Goal: Information Seeking & Learning: Learn about a topic

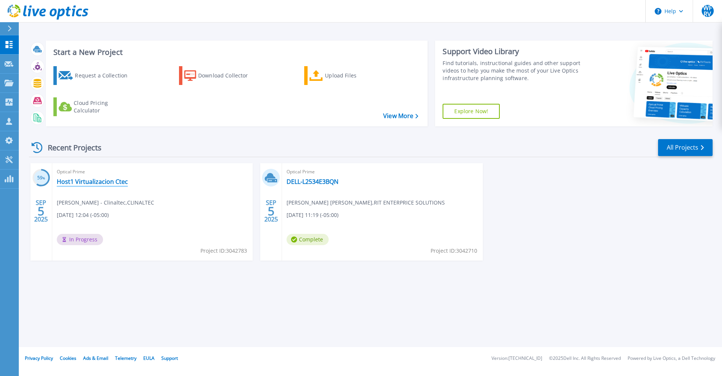
click at [106, 184] on link "Host1 Virtualizacion Ctec" at bounding box center [92, 182] width 71 height 8
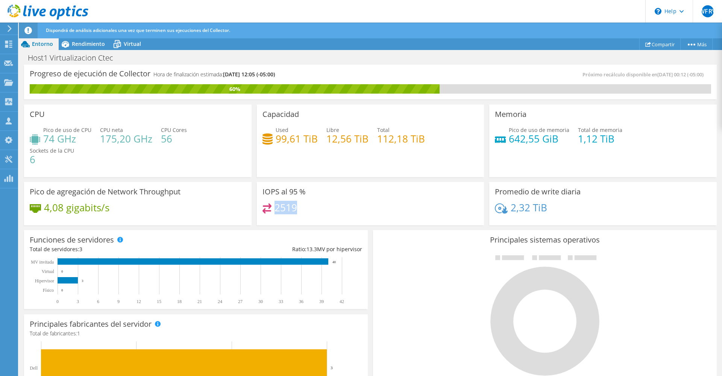
drag, startPoint x: 296, startPoint y: 208, endPoint x: 272, endPoint y: 208, distance: 24.1
click at [272, 208] on div "2519" at bounding box center [371, 211] width 216 height 16
drag, startPoint x: 272, startPoint y: 208, endPoint x: 350, endPoint y: 205, distance: 77.9
click at [350, 205] on div "2519" at bounding box center [371, 211] width 216 height 16
drag, startPoint x: 76, startPoint y: 140, endPoint x: 45, endPoint y: 142, distance: 30.9
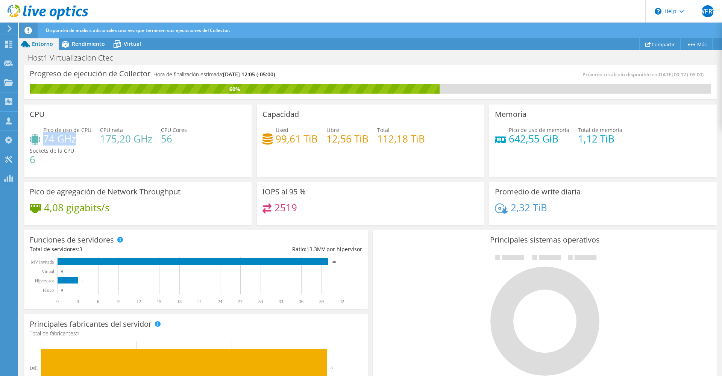
click at [45, 142] on h4 "74 GHz" at bounding box center [67, 139] width 48 height 8
drag, startPoint x: 45, startPoint y: 142, endPoint x: 93, endPoint y: 139, distance: 47.5
click at [66, 140] on h4 "74 GHz" at bounding box center [67, 139] width 48 height 8
drag, startPoint x: 109, startPoint y: 137, endPoint x: 103, endPoint y: 144, distance: 8.3
click at [103, 144] on div "Pico de uso de CPU 74 GHz CPU neta 175,20 GHz CPU Cores 56 Sockets de la CPU 6" at bounding box center [138, 148] width 216 height 45
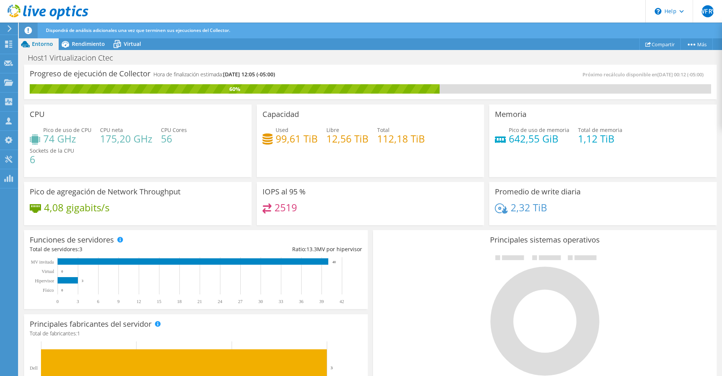
drag, startPoint x: 103, startPoint y: 144, endPoint x: 99, endPoint y: 141, distance: 5.0
click at [100, 141] on h4 "175,20 GHz" at bounding box center [126, 139] width 52 height 8
drag, startPoint x: 49, startPoint y: 138, endPoint x: 70, endPoint y: 139, distance: 21.8
click at [70, 139] on h4 "74 GHz" at bounding box center [67, 139] width 48 height 8
drag, startPoint x: 70, startPoint y: 139, endPoint x: 133, endPoint y: 143, distance: 62.5
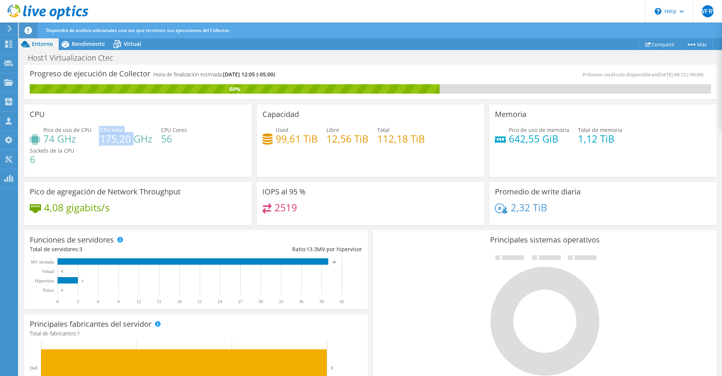
click at [133, 143] on div "Pico de uso de CPU 74 GHz CPU neta 175,20 GHz CPU Cores 56 Sockets de la CPU 6" at bounding box center [138, 148] width 216 height 45
drag, startPoint x: 133, startPoint y: 143, endPoint x: 140, endPoint y: 155, distance: 14.5
click at [140, 155] on div "Pico de uso de CPU 74 GHz CPU neta 175,20 GHz CPU Cores 56 Sockets de la CPU 6" at bounding box center [138, 148] width 216 height 45
click at [330, 195] on div "IOPS al 95 % 2519" at bounding box center [371, 204] width 228 height 44
drag, startPoint x: 294, startPoint y: 208, endPoint x: 276, endPoint y: 209, distance: 18.9
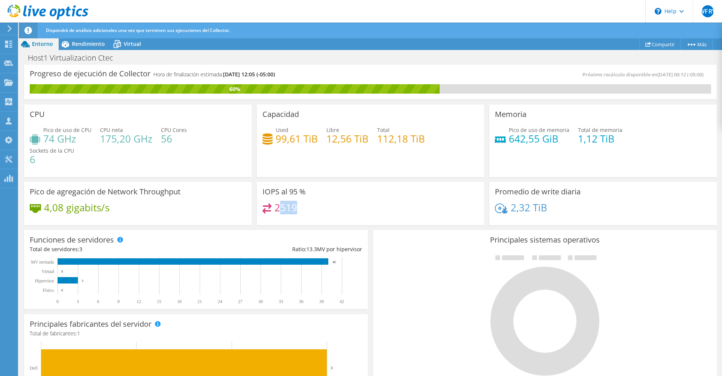
click at [276, 209] on h4 "2519" at bounding box center [286, 207] width 23 height 8
drag, startPoint x: 276, startPoint y: 209, endPoint x: 311, endPoint y: 211, distance: 35.4
click at [314, 208] on div "2519" at bounding box center [371, 211] width 216 height 16
drag, startPoint x: 307, startPoint y: 211, endPoint x: 253, endPoint y: 205, distance: 54.4
click at [254, 205] on div "IOPS al 95 % 2519" at bounding box center [370, 202] width 233 height 46
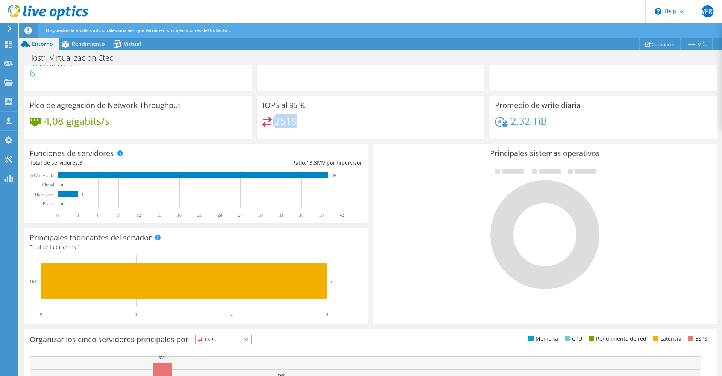
scroll to position [150, 0]
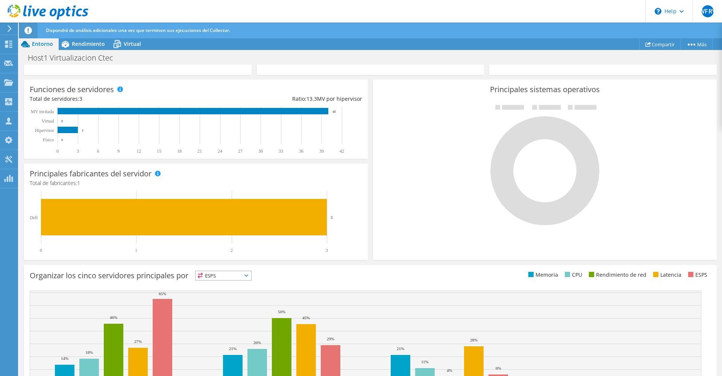
click at [242, 281] on div "ESPS ESPS" at bounding box center [223, 276] width 56 height 10
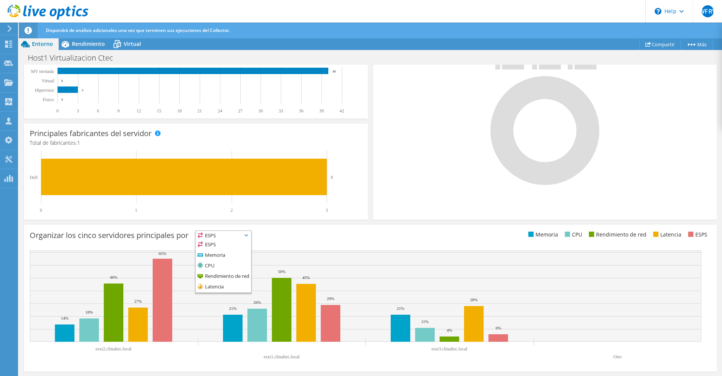
scroll to position [40, 0]
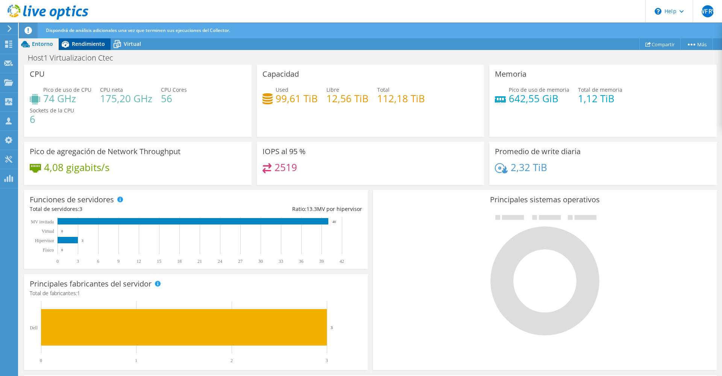
click at [91, 45] on span "Rendimiento" at bounding box center [88, 43] width 33 height 7
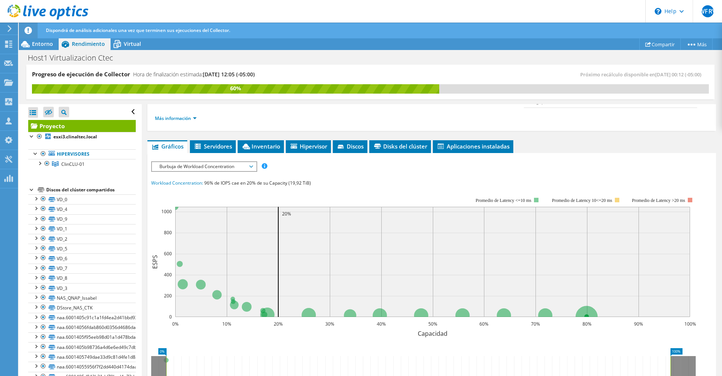
click at [239, 162] on span "Burbuja de Workload Concentration" at bounding box center [204, 166] width 97 height 9
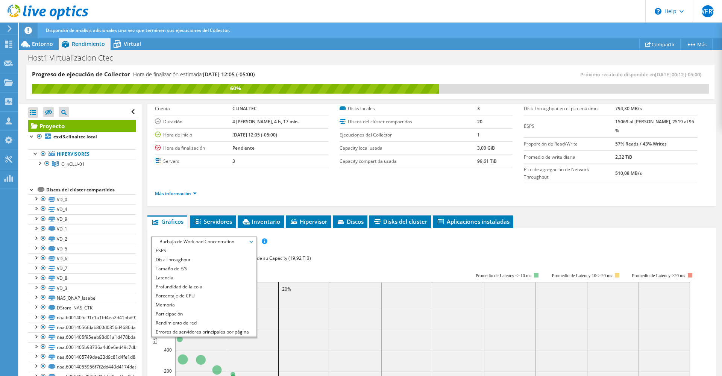
click at [319, 215] on li "Hipervisor" at bounding box center [308, 221] width 45 height 13
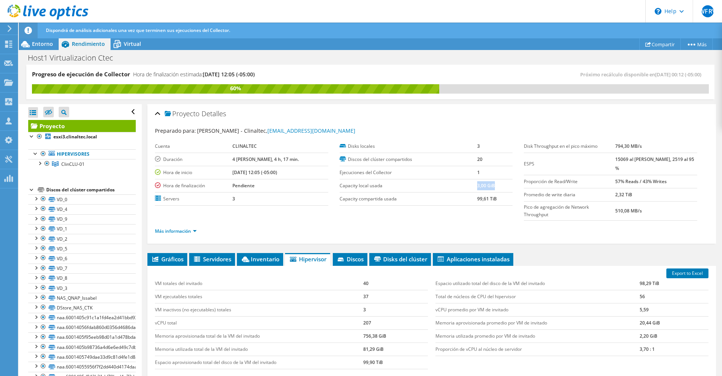
drag, startPoint x: 492, startPoint y: 187, endPoint x: 475, endPoint y: 185, distance: 17.4
click at [477, 185] on td "3,00 GiB" at bounding box center [494, 185] width 35 height 13
click at [402, 201] on label "Capacity compartida usada" at bounding box center [409, 199] width 138 height 8
drag, startPoint x: 493, startPoint y: 199, endPoint x: 475, endPoint y: 198, distance: 18.4
click at [477, 198] on b "99,61 TiB" at bounding box center [487, 199] width 20 height 6
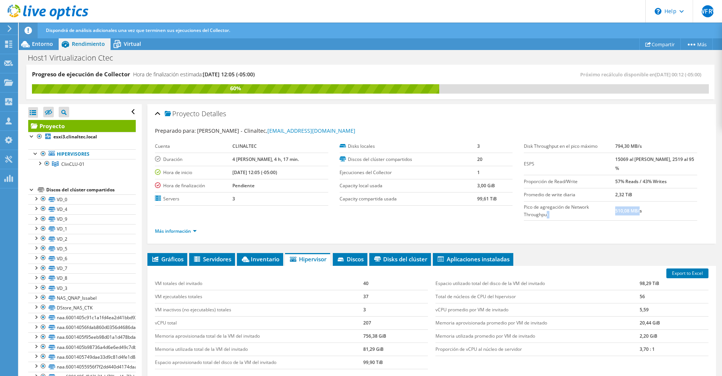
drag, startPoint x: 629, startPoint y: 200, endPoint x: 609, endPoint y: 200, distance: 20.7
click at [609, 201] on tr "Pico de agregación de Network Throughput 510,08 MB/s" at bounding box center [610, 210] width 173 height 19
drag, startPoint x: 609, startPoint y: 200, endPoint x: 652, endPoint y: 186, distance: 45.4
click at [652, 188] on td "2,32 TiB" at bounding box center [656, 194] width 82 height 13
drag, startPoint x: 525, startPoint y: 172, endPoint x: 669, endPoint y: 175, distance: 144.4
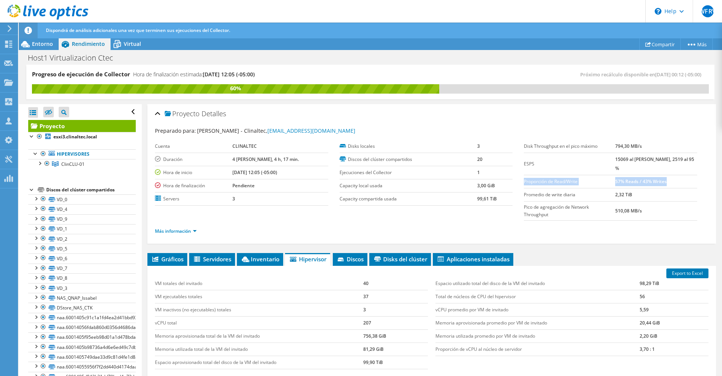
click at [669, 175] on tr "Proporción de Read/Write 57% Reads / 43% Writes" at bounding box center [610, 181] width 173 height 13
click at [669, 175] on td "57% Reads / 43% Writes" at bounding box center [656, 181] width 82 height 13
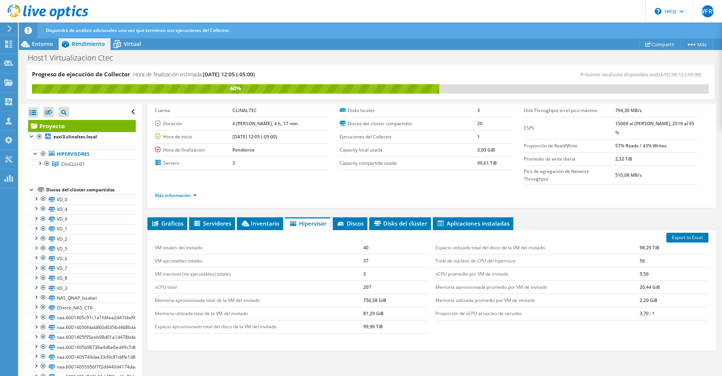
scroll to position [62, 0]
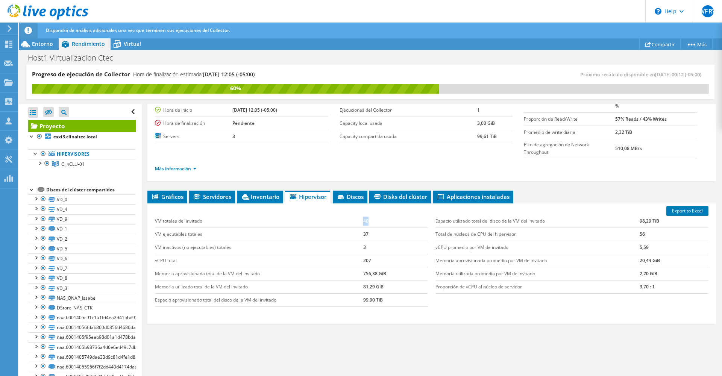
drag, startPoint x: 368, startPoint y: 205, endPoint x: 361, endPoint y: 204, distance: 7.7
click at [361, 215] on tr "VM totales del invitado 40" at bounding box center [291, 221] width 273 height 13
drag, startPoint x: 374, startPoint y: 220, endPoint x: 363, endPoint y: 220, distance: 11.7
click at [363, 228] on td "37" at bounding box center [395, 234] width 65 height 13
drag, startPoint x: 369, startPoint y: 231, endPoint x: 360, endPoint y: 230, distance: 9.1
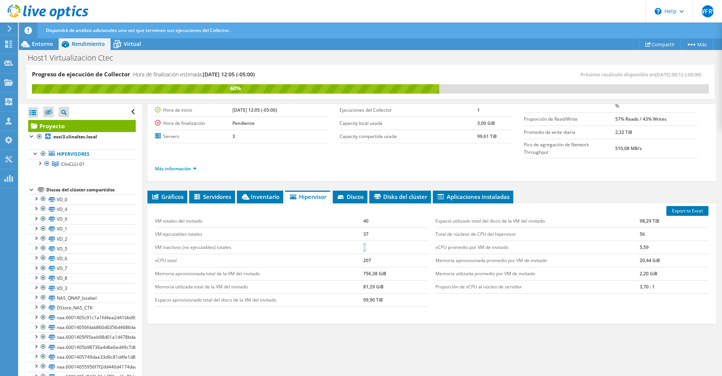
click at [360, 241] on tr "VM inactivos (no ejecutables) totales 3" at bounding box center [291, 247] width 273 height 13
drag, startPoint x: 360, startPoint y: 230, endPoint x: 358, endPoint y: 206, distance: 24.1
click at [358, 215] on td "VM totales del invitado" at bounding box center [259, 221] width 208 height 13
click at [206, 228] on td "VM ejecutables totales" at bounding box center [259, 234] width 208 height 13
click at [363, 228] on td "37" at bounding box center [395, 234] width 65 height 13
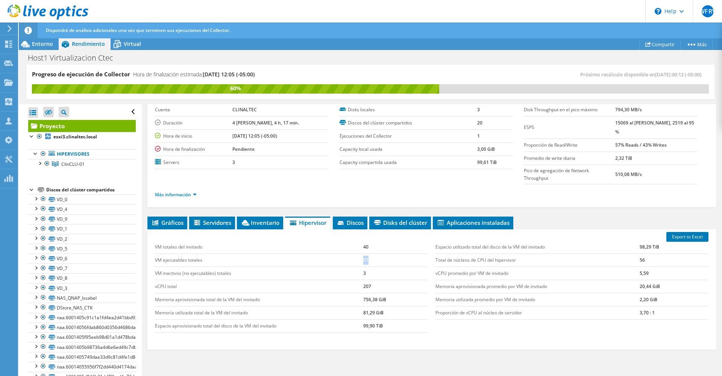
scroll to position [25, 0]
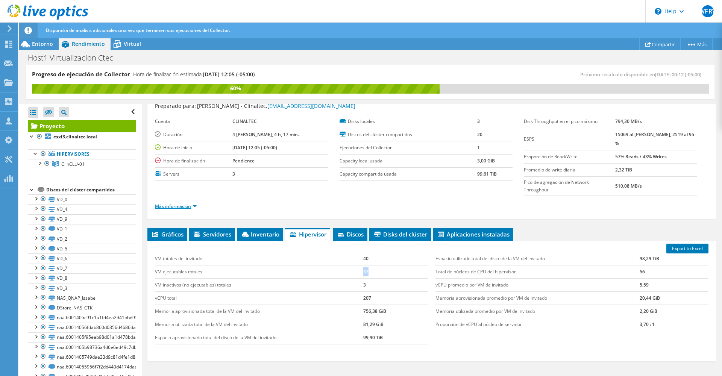
click at [193, 203] on link "Más información" at bounding box center [176, 206] width 42 height 6
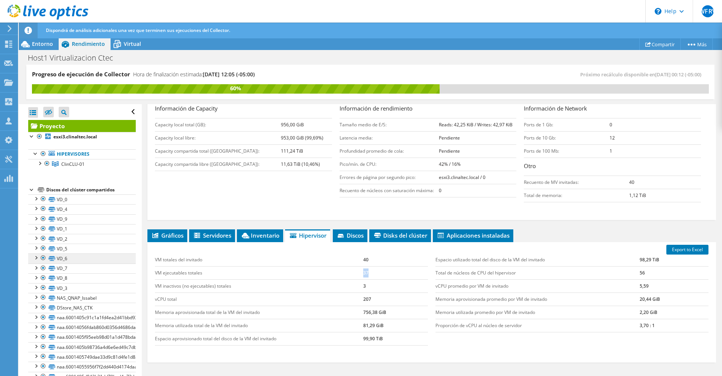
scroll to position [24, 0]
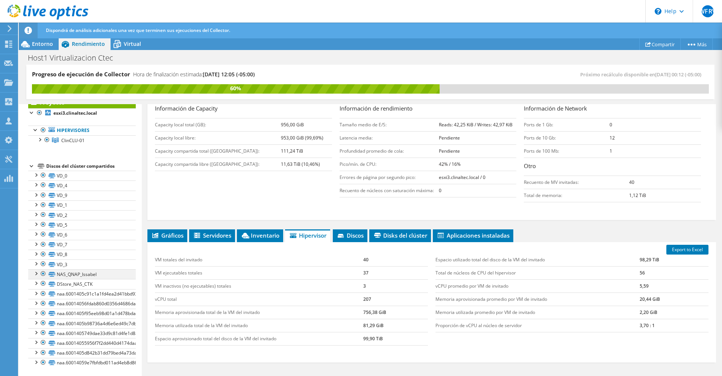
click at [35, 273] on div at bounding box center [36, 273] width 8 height 8
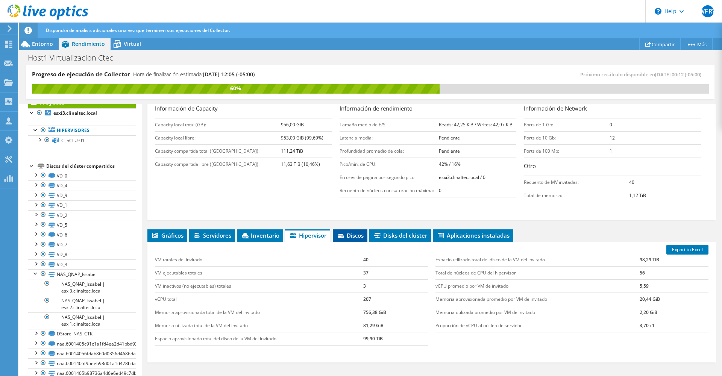
click at [352, 232] on span "Discos" at bounding box center [350, 236] width 27 height 8
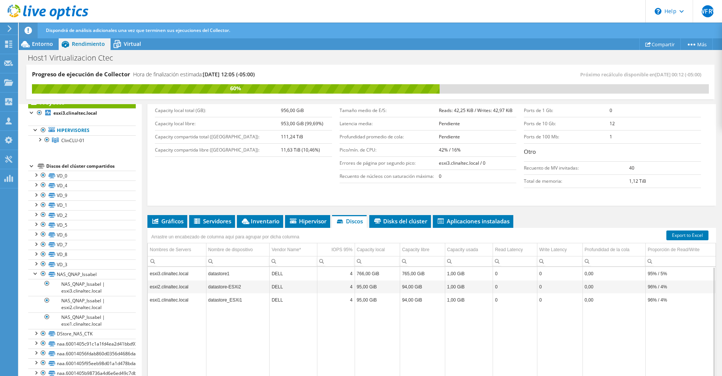
scroll to position [139, 0]
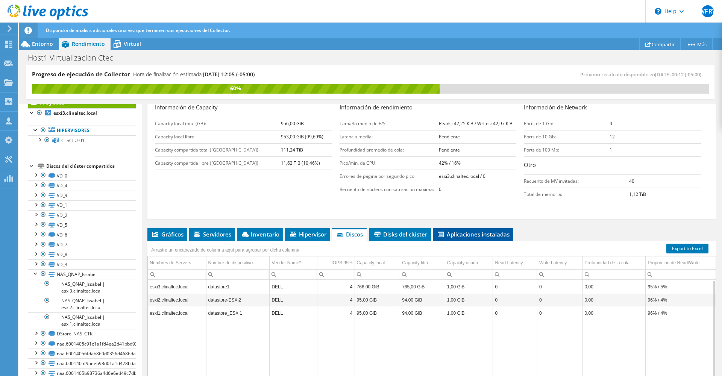
click at [451, 231] on span "Aplicaciones instaladas" at bounding box center [473, 235] width 73 height 8
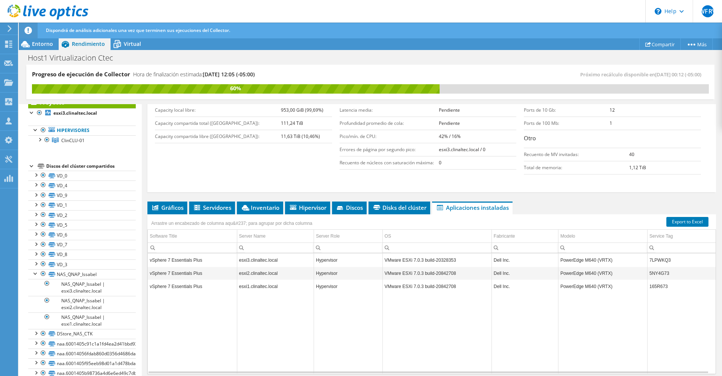
scroll to position [176, 0]
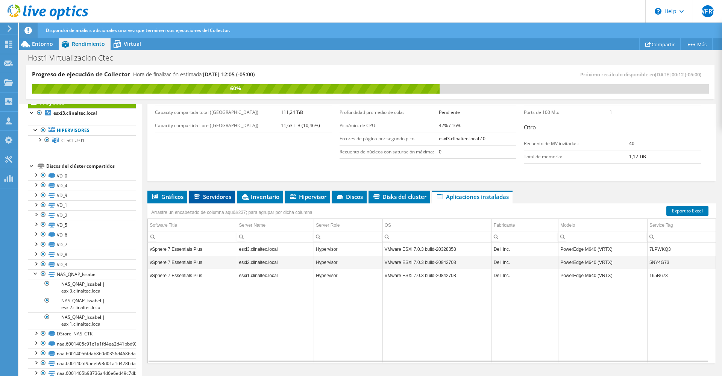
click at [223, 191] on li "Servidores" at bounding box center [212, 197] width 46 height 13
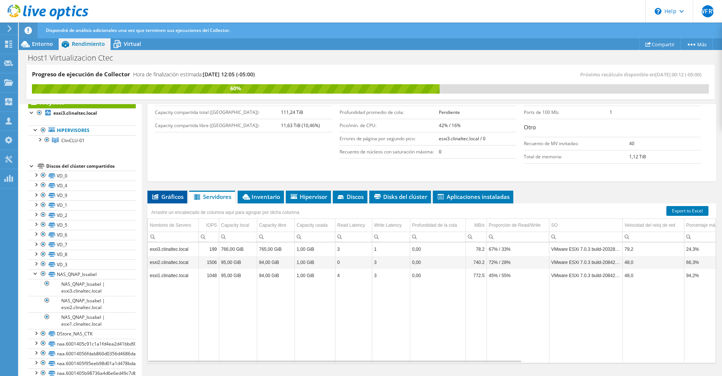
click at [172, 191] on li "Gráficos" at bounding box center [167, 197] width 40 height 13
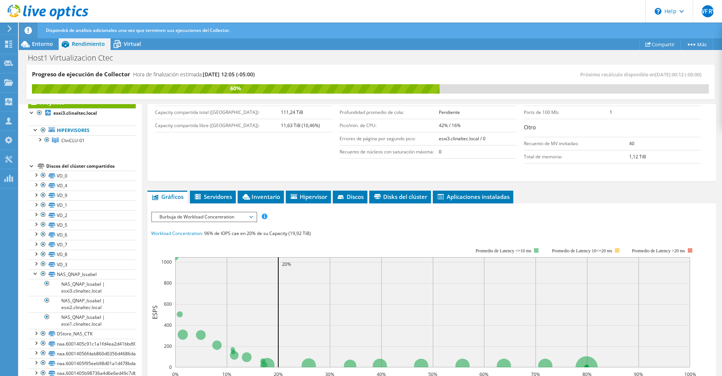
click at [232, 212] on span "Burbuja de Workload Concentration" at bounding box center [204, 216] width 97 height 9
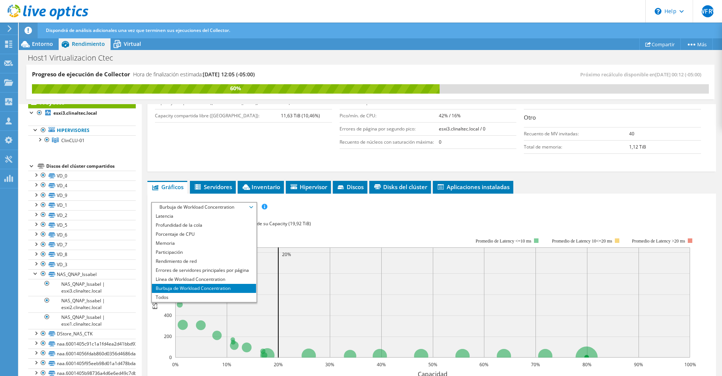
scroll to position [214, 0]
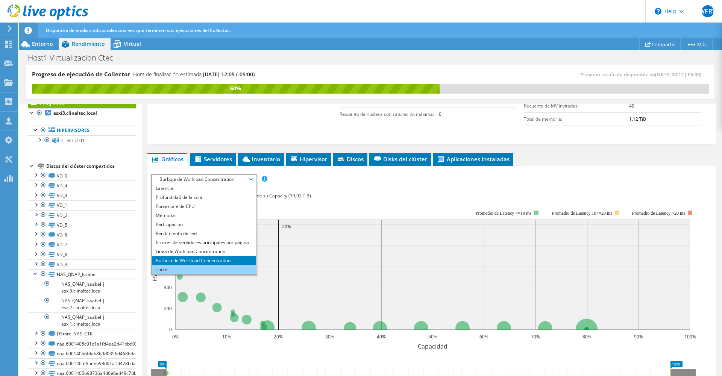
click at [173, 265] on li "Todos" at bounding box center [204, 269] width 104 height 9
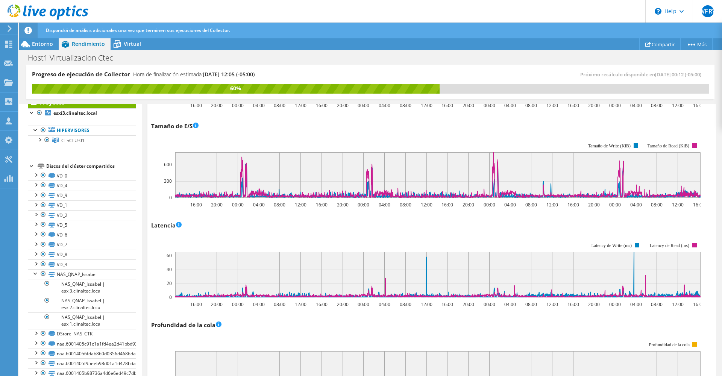
scroll to position [477, 0]
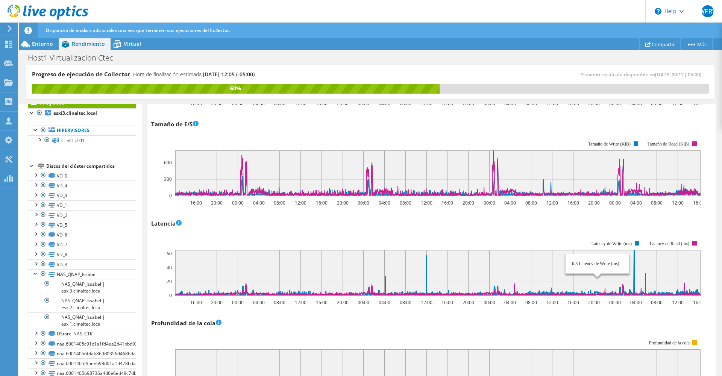
drag, startPoint x: 600, startPoint y: 252, endPoint x: 581, endPoint y: 255, distance: 18.6
click at [582, 255] on rect at bounding box center [437, 273] width 525 height 46
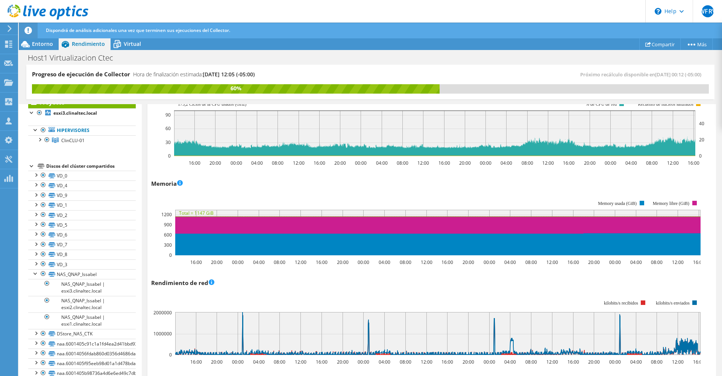
scroll to position [853, 0]
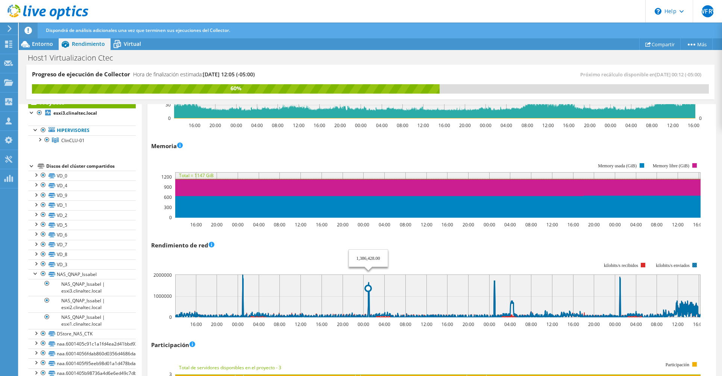
click at [367, 275] on icon at bounding box center [440, 296] width 530 height 43
click at [369, 274] on g at bounding box center [440, 295] width 530 height 43
click at [242, 275] on icon at bounding box center [440, 296] width 530 height 43
click at [244, 275] on icon at bounding box center [440, 296] width 530 height 43
click at [243, 275] on icon at bounding box center [440, 296] width 530 height 43
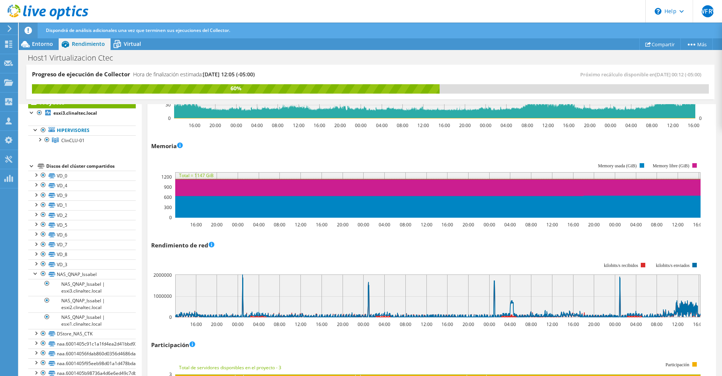
click at [271, 252] on rect at bounding box center [425, 289] width 549 height 75
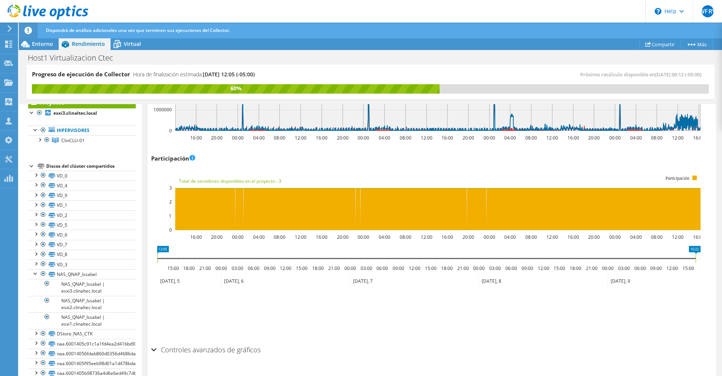
scroll to position [1042, 0]
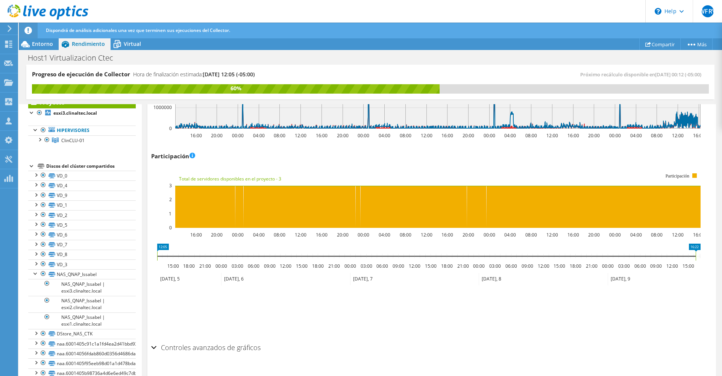
click at [194, 340] on h2 "Controles avanzados de gráficos" at bounding box center [205, 347] width 109 height 15
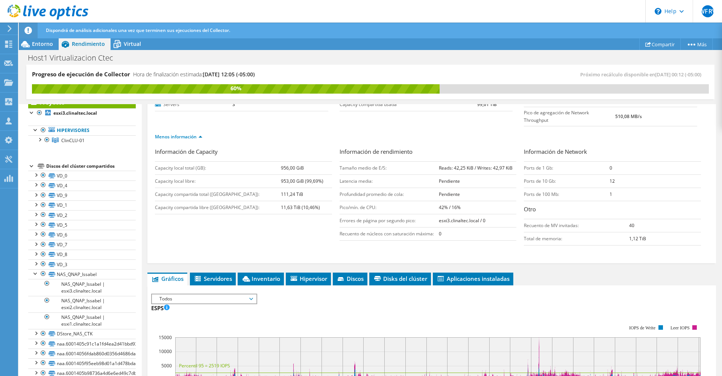
scroll to position [132, 0]
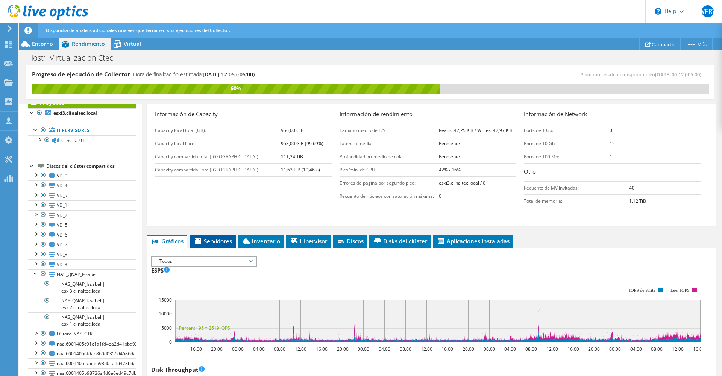
click at [216, 237] on span "Servidores" at bounding box center [213, 241] width 38 height 8
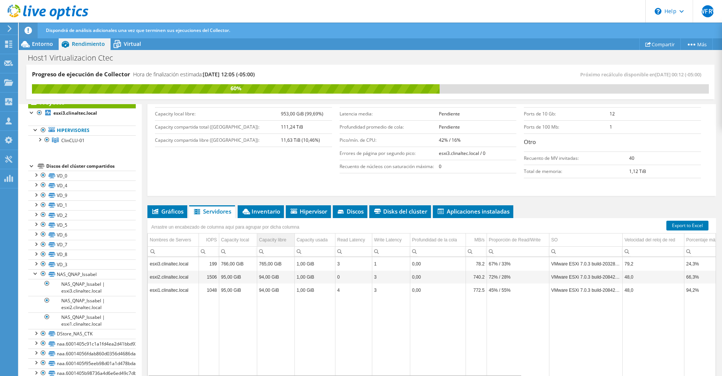
scroll to position [176, 0]
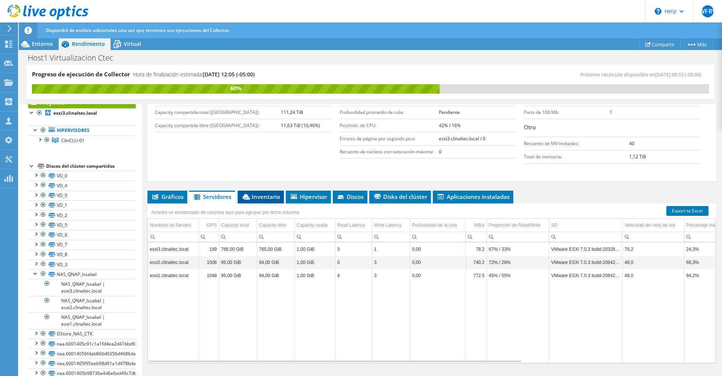
click at [257, 193] on span "Inventario" at bounding box center [260, 197] width 39 height 8
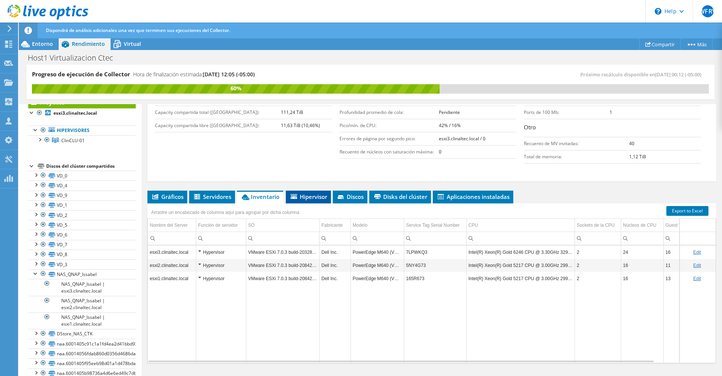
click at [311, 193] on span "Hipervisor" at bounding box center [309, 197] width 38 height 8
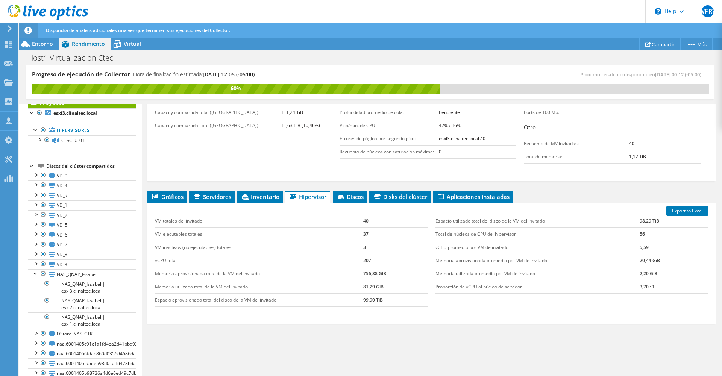
click at [302, 155] on div "Información de Capacity Capacity local total (GB): 956,00 GiB Capacity local li…" at bounding box center [432, 122] width 554 height 114
click at [352, 191] on li "Discos" at bounding box center [350, 197] width 35 height 13
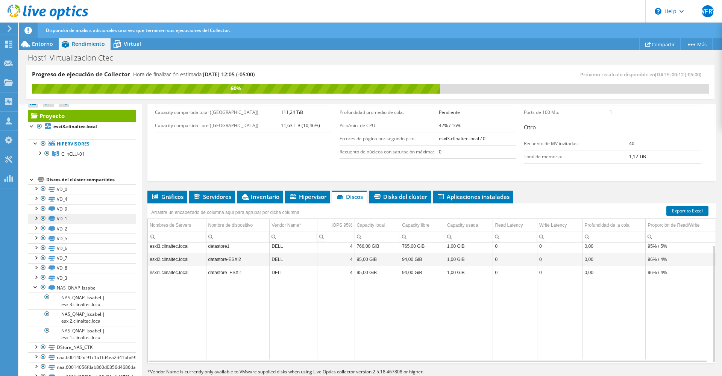
scroll to position [0, 0]
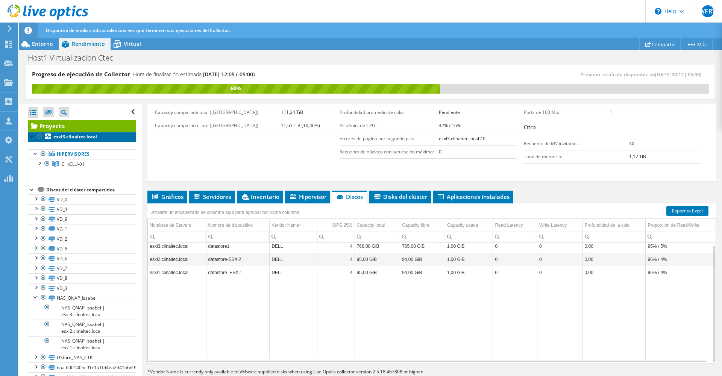
click at [59, 135] on b "esxi3.clinaltec.local" at bounding box center [75, 137] width 44 height 6
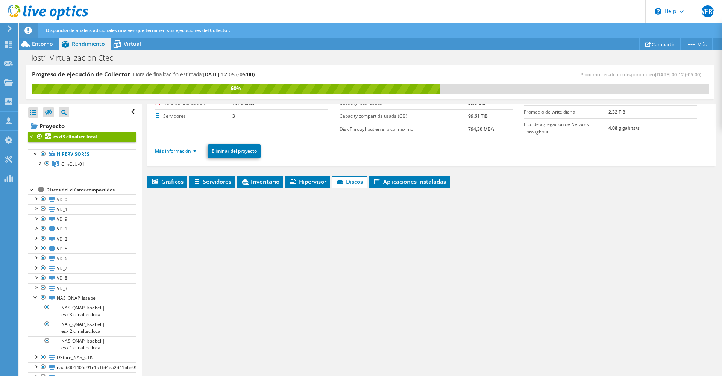
scroll to position [56, 0]
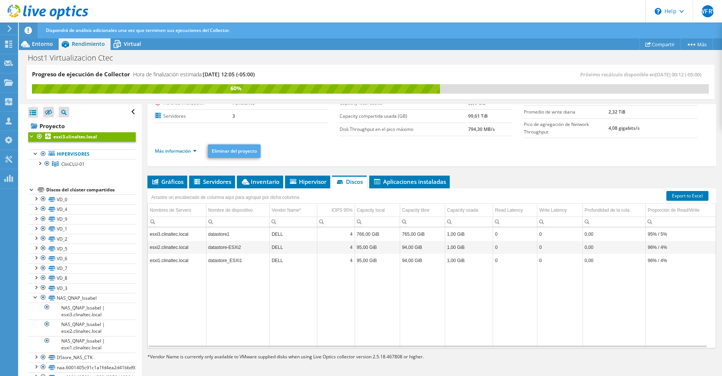
click at [31, 137] on div at bounding box center [32, 136] width 8 height 8
click at [57, 137] on b "esxi3.clinaltec.local" at bounding box center [75, 137] width 44 height 6
click at [77, 137] on b "esxi3.clinaltec.local" at bounding box center [75, 137] width 44 height 6
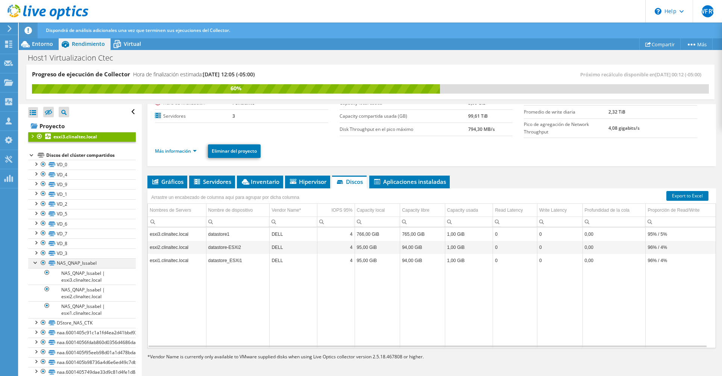
click at [34, 261] on div at bounding box center [36, 262] width 8 height 8
click at [36, 263] on div at bounding box center [36, 262] width 8 height 8
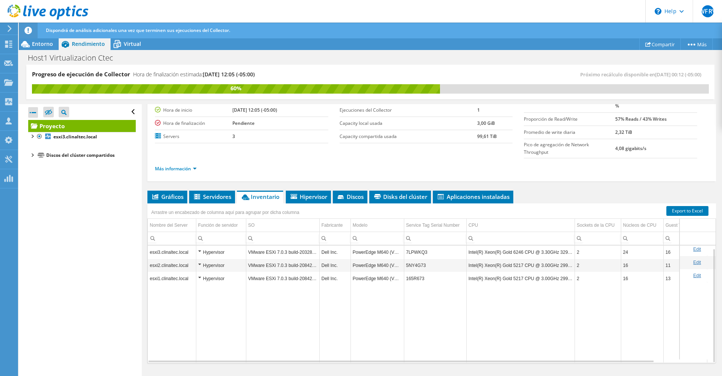
scroll to position [3, 0]
click at [199, 271] on div "Hypervisor" at bounding box center [221, 275] width 46 height 9
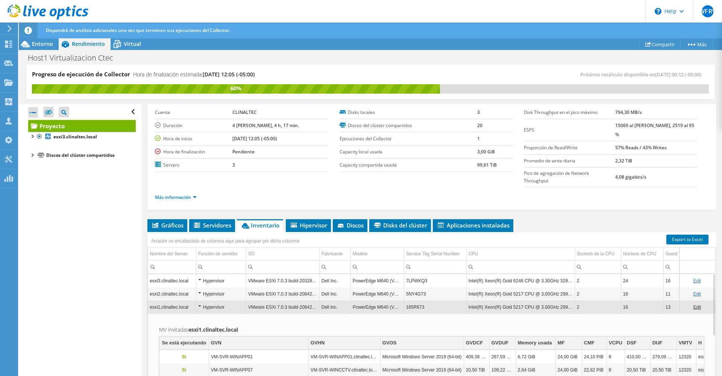
scroll to position [25, 0]
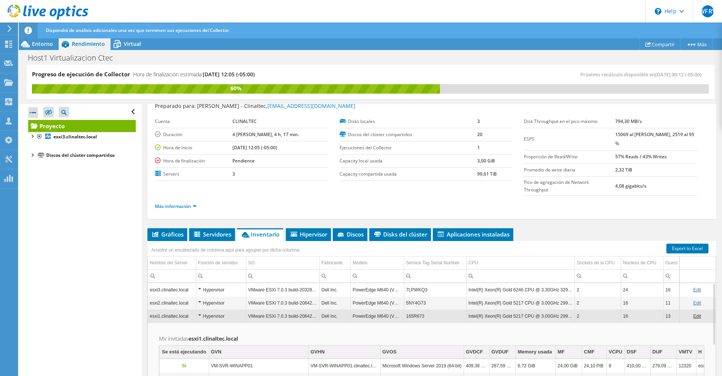
click at [201, 285] on div "Hypervisor" at bounding box center [221, 289] width 46 height 9
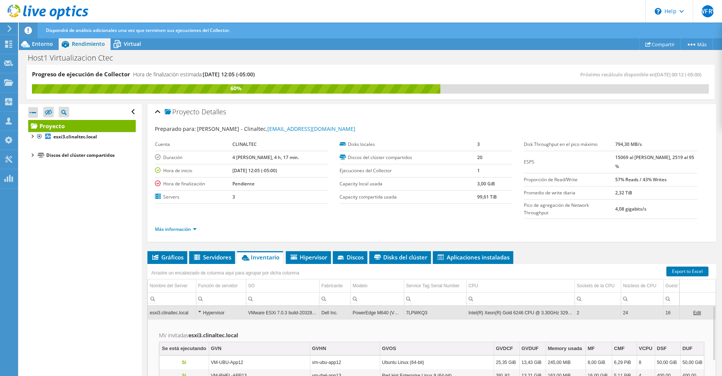
scroll to position [0, 0]
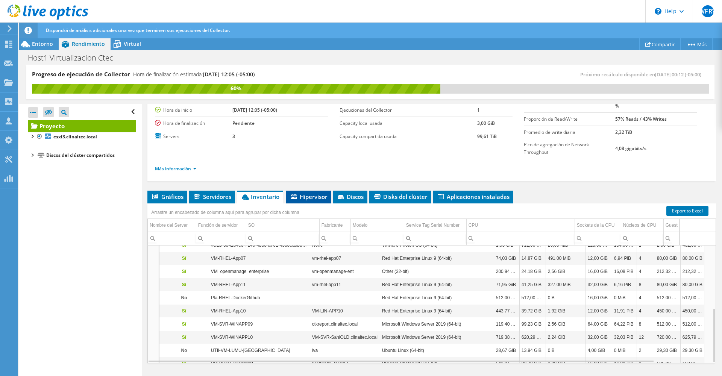
click at [327, 191] on li "Hipervisor" at bounding box center [308, 197] width 45 height 13
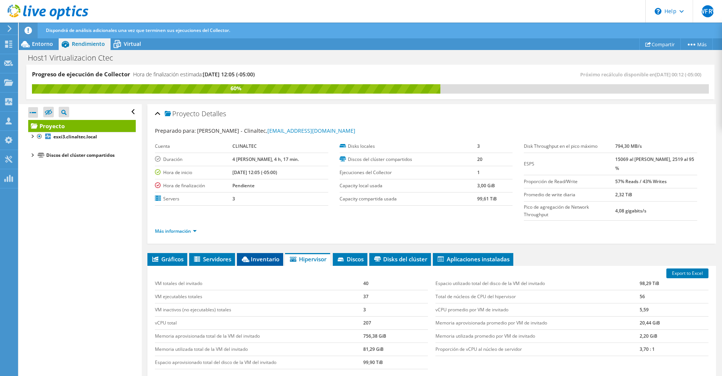
click at [269, 255] on span "Inventario" at bounding box center [260, 259] width 39 height 8
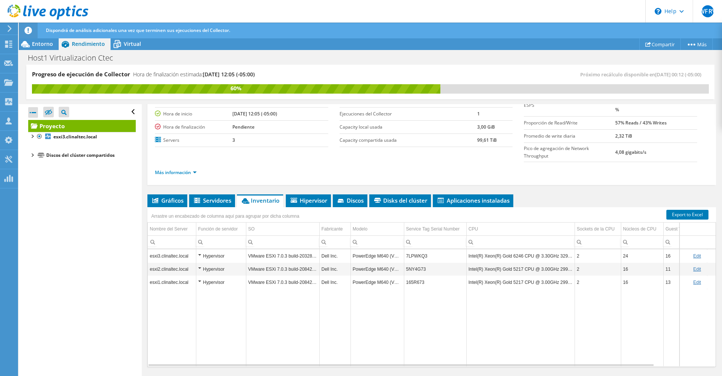
scroll to position [62, 0]
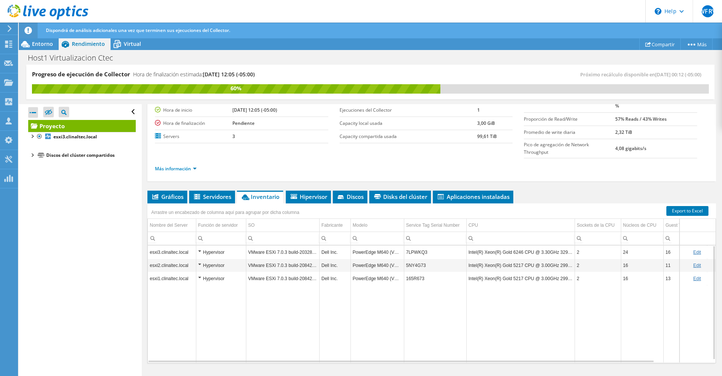
click at [200, 248] on div "Hypervisor" at bounding box center [221, 252] width 46 height 9
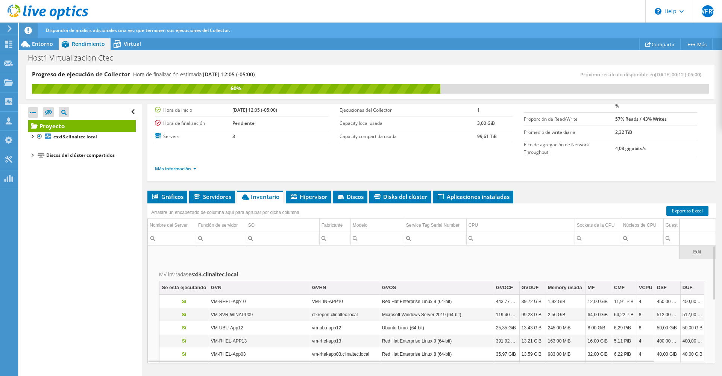
scroll to position [0, 0]
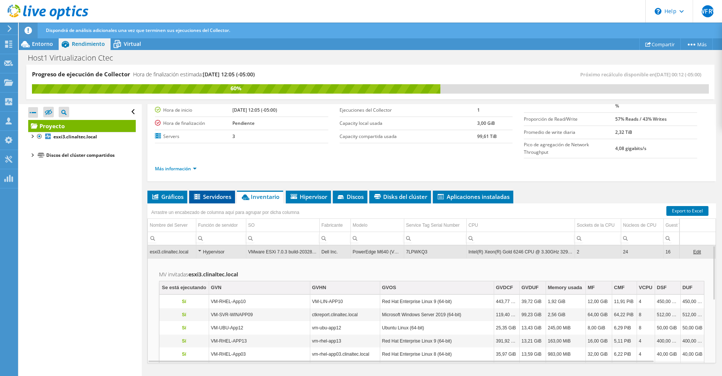
click at [223, 193] on span "Servidores" at bounding box center [212, 197] width 38 height 8
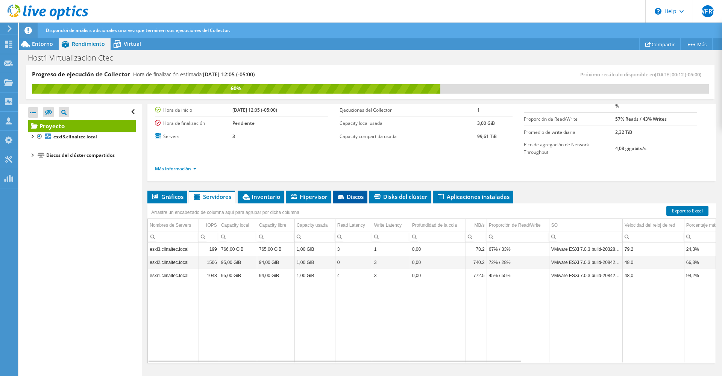
click at [341, 195] on icon at bounding box center [341, 197] width 6 height 4
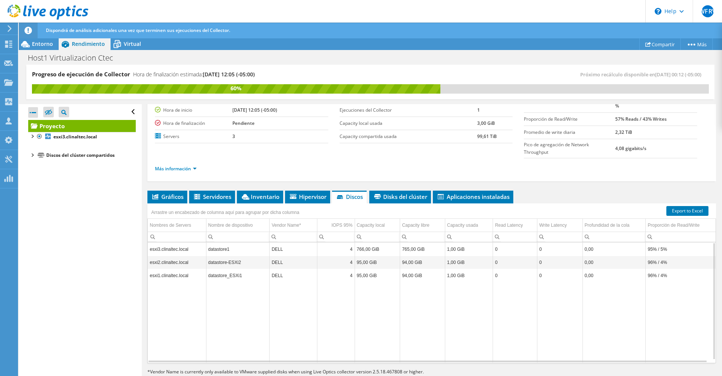
click at [175, 243] on td "esxi3.clinaltec.local" at bounding box center [177, 249] width 58 height 13
click at [369, 243] on td "766,00 GiB" at bounding box center [378, 249] width 46 height 13
click at [416, 243] on td "765,00 GiB" at bounding box center [422, 249] width 45 height 13
click at [395, 193] on span "Disks del clúster" at bounding box center [400, 197] width 54 height 8
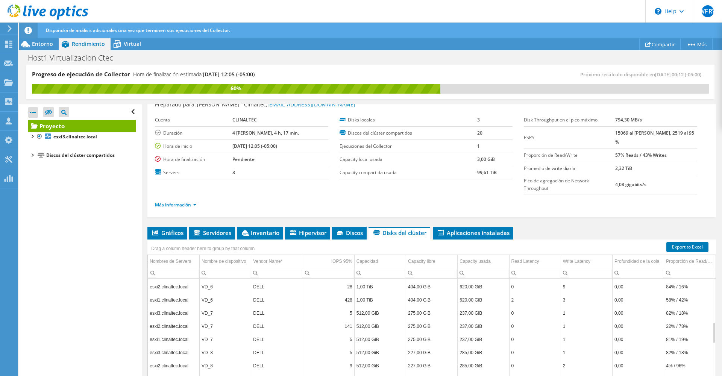
scroll to position [0, 0]
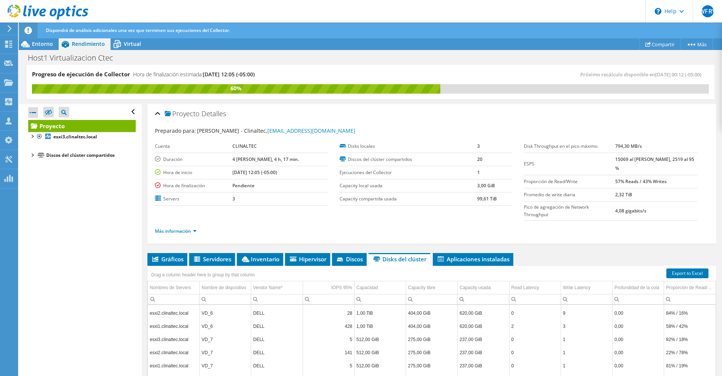
click at [583, 234] on div "Proyecto Detalles Preparado para: Fernando Alvira - Clinaltec, jefe.tic@clinalt…" at bounding box center [432, 279] width 580 height 350
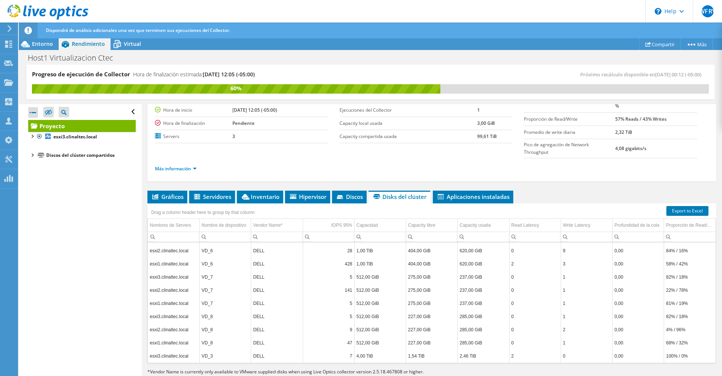
click at [287, 68] on div "Progreso de ejecución de Collector Hora de finalización estimada: 09/12/2025, 1…" at bounding box center [370, 82] width 688 height 35
click at [611, 364] on div "Proyecto Detalles Preparado para: Fernando Alvira - Clinaltec, jefe.tic@clinalt…" at bounding box center [432, 217] width 580 height 350
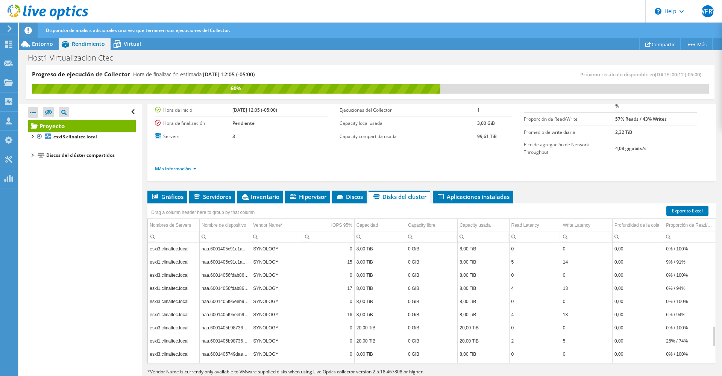
scroll to position [565, 0]
drag, startPoint x: 426, startPoint y: 357, endPoint x: 375, endPoint y: 360, distance: 51.6
click at [375, 368] on p "* Vendor Name is currently only available to VMware supplied disks when using L…" at bounding box center [325, 372] width 357 height 8
click at [88, 313] on div "Abrir todo Cerrar todo Ocultar nodos excluidos Filtro de árbol del proyecto" at bounding box center [80, 240] width 123 height 273
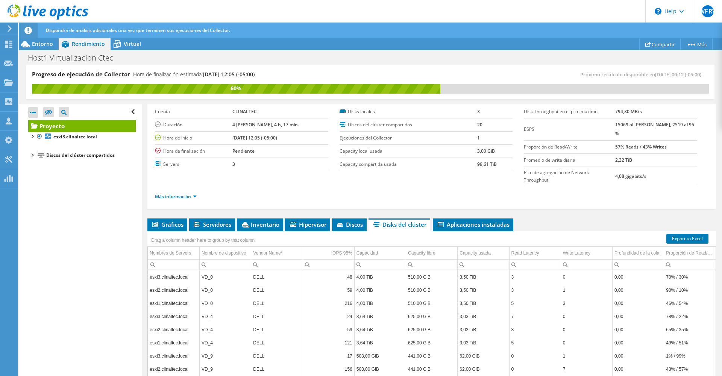
scroll to position [62, 0]
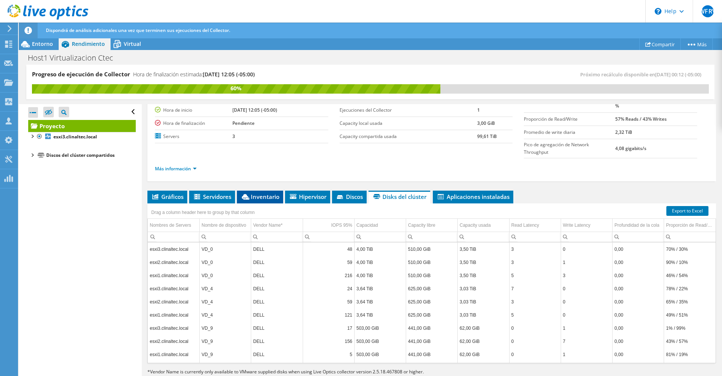
click at [176, 193] on span "Gráficos" at bounding box center [167, 197] width 32 height 8
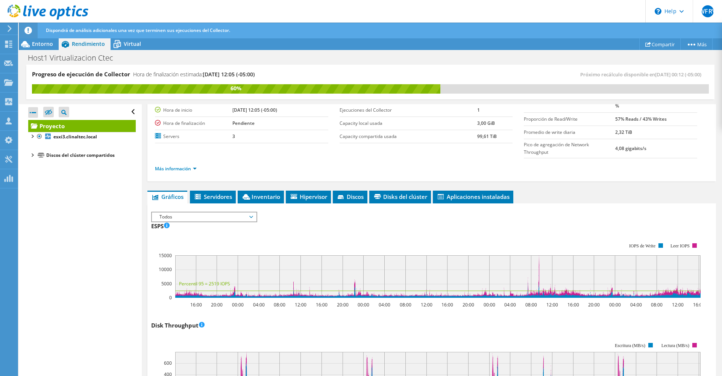
click at [211, 212] on span "Todos" at bounding box center [204, 216] width 97 height 9
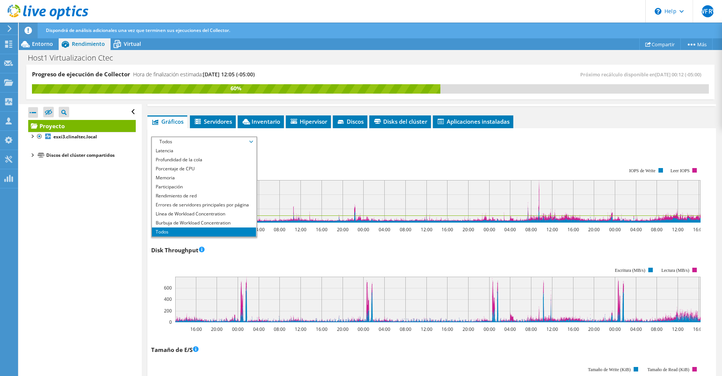
scroll to position [213, 0]
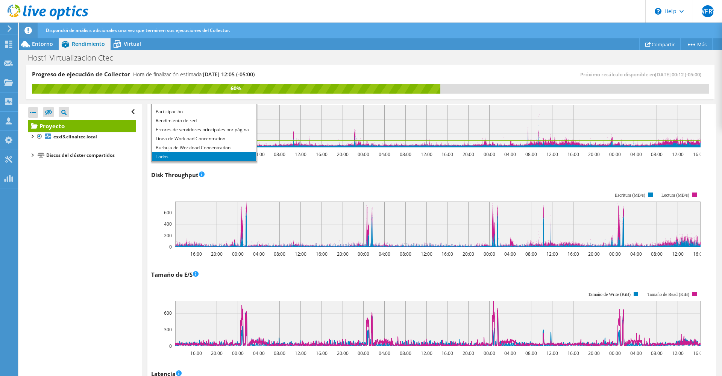
click at [161, 152] on li "Todos" at bounding box center [204, 156] width 104 height 9
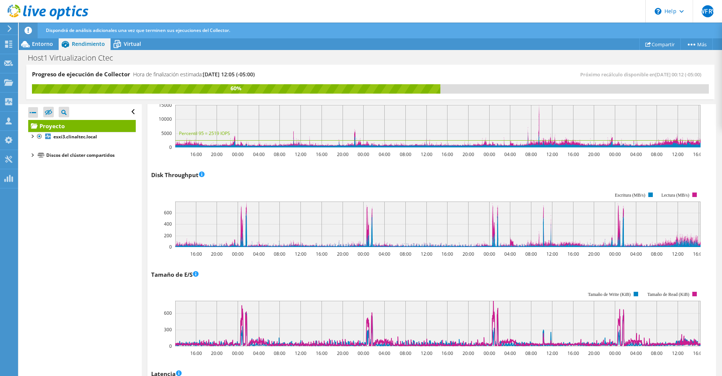
click at [256, 169] on div "Disk Throughput Disk Throughput Los megabytes por segundo representan la veloci…" at bounding box center [431, 213] width 561 height 88
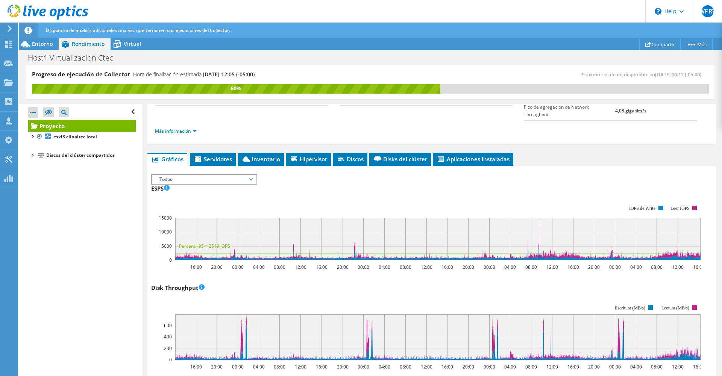
click at [345, 196] on rect at bounding box center [425, 232] width 549 height 75
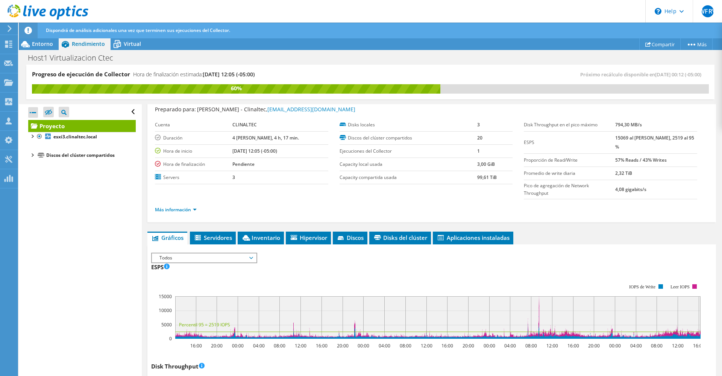
scroll to position [0, 0]
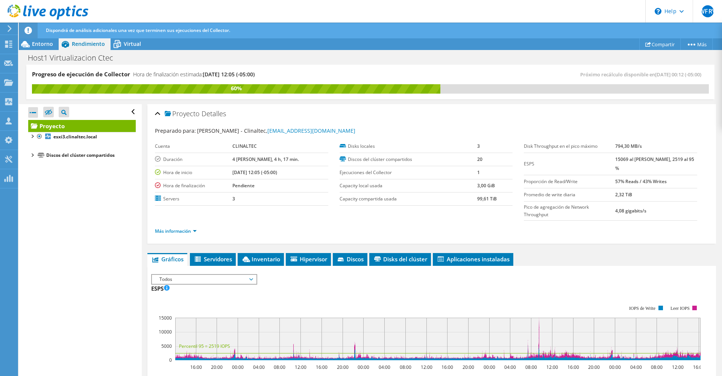
click at [74, 191] on div "Abrir todo Cerrar todo Ocultar nodos excluidos Filtro de árbol del proyecto" at bounding box center [80, 240] width 123 height 273
click at [33, 153] on div at bounding box center [32, 155] width 8 height 8
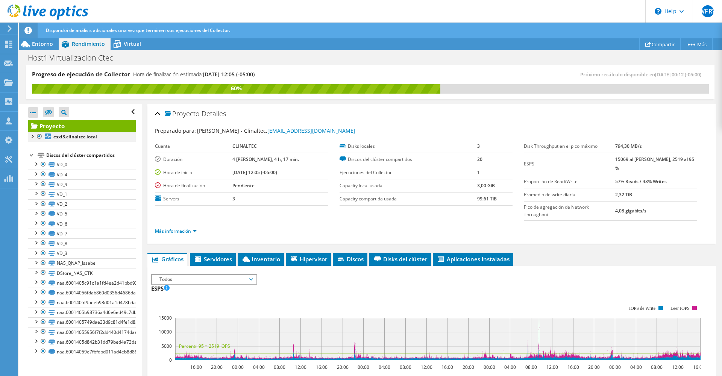
click at [33, 136] on div at bounding box center [32, 136] width 8 height 8
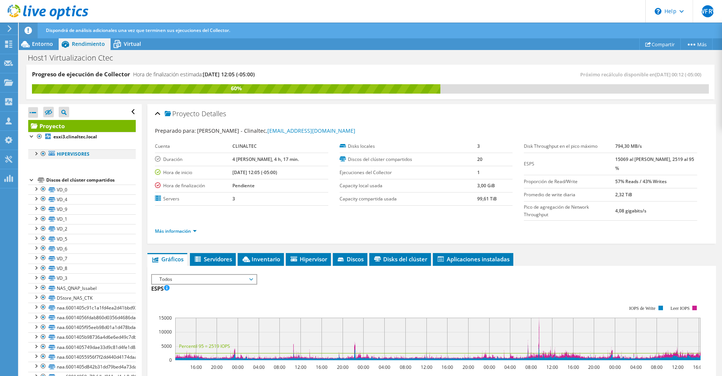
click at [37, 154] on div at bounding box center [36, 153] width 8 height 8
click at [39, 164] on div at bounding box center [40, 163] width 8 height 8
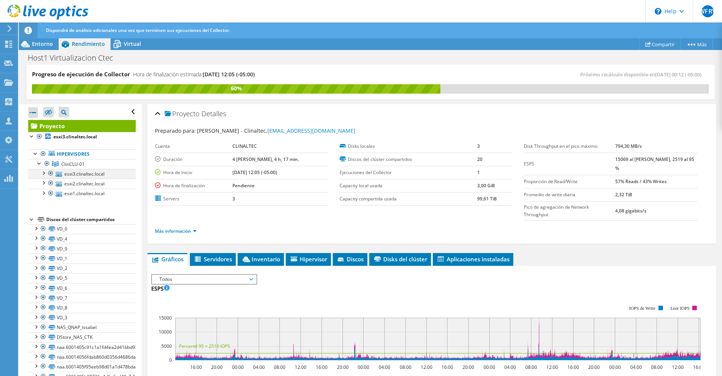
click at [42, 173] on div at bounding box center [43, 173] width 8 height 8
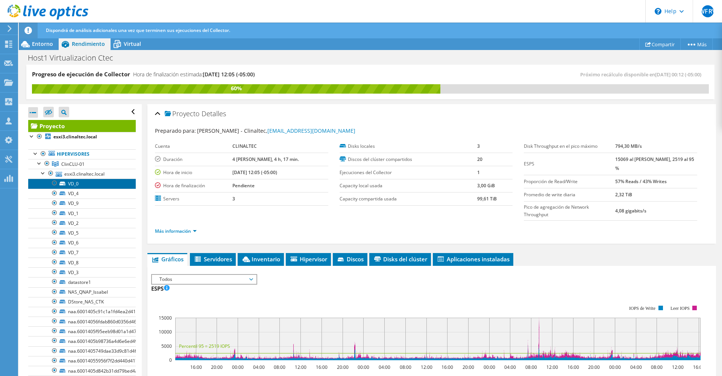
click at [71, 184] on link "VD_0" at bounding box center [82, 184] width 108 height 10
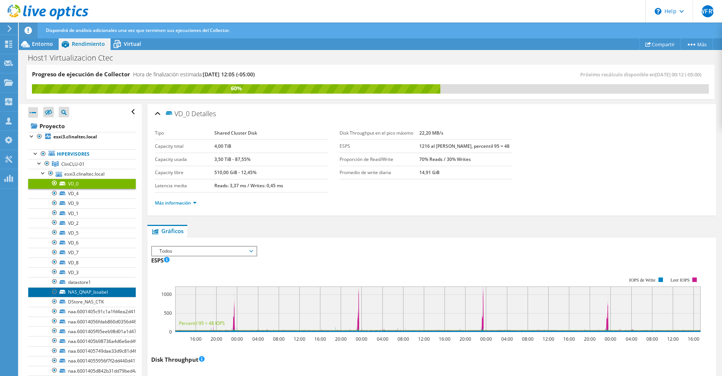
click at [79, 290] on link "NAS_QNAP_Issabel" at bounding box center [82, 292] width 108 height 10
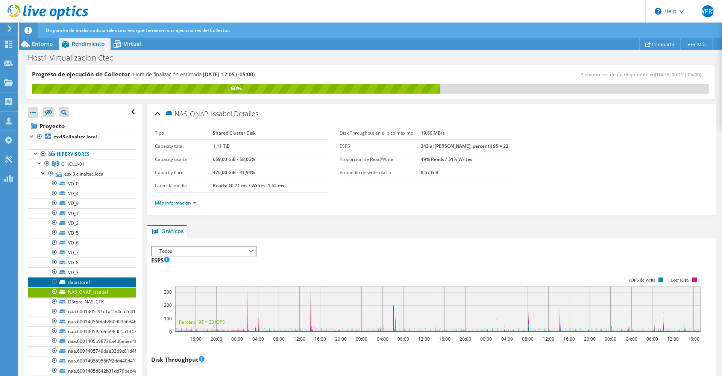
click at [77, 284] on link "datastore1" at bounding box center [82, 282] width 108 height 10
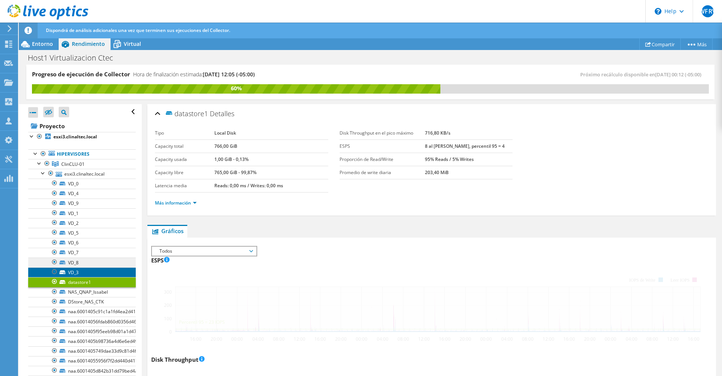
click at [87, 273] on link "VD_3" at bounding box center [82, 272] width 108 height 10
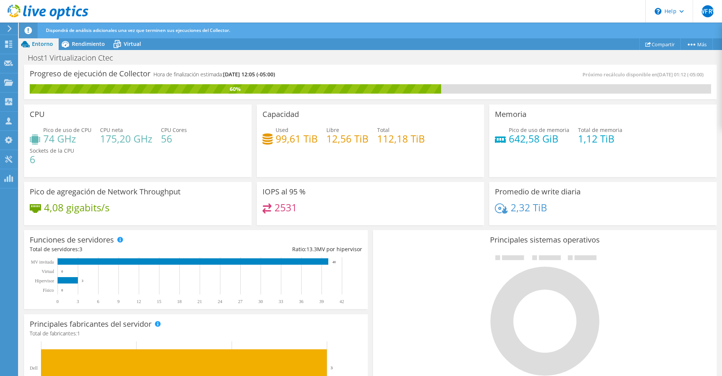
click at [515, 209] on h4 "2,32 TiB" at bounding box center [529, 207] width 36 height 8
click at [515, 191] on h3 "Promedio de write diaria" at bounding box center [538, 192] width 86 height 8
click at [85, 46] on span "Rendimiento" at bounding box center [88, 43] width 33 height 7
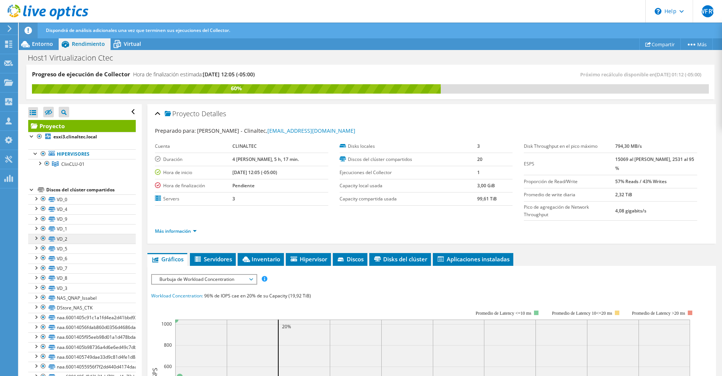
scroll to position [24, 0]
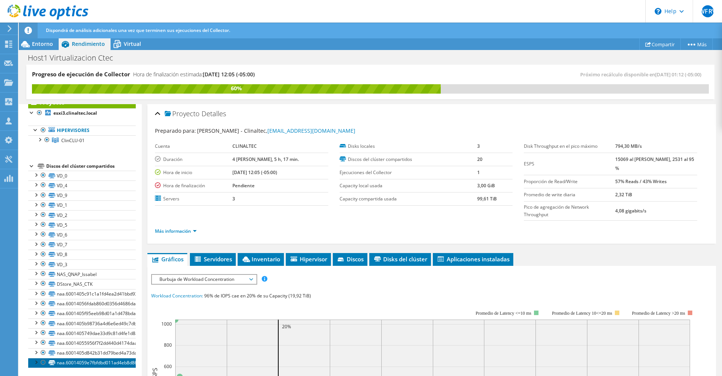
click at [82, 366] on link "naa.60014059e7fbfdbd011ad4eb8d8618df" at bounding box center [82, 363] width 108 height 10
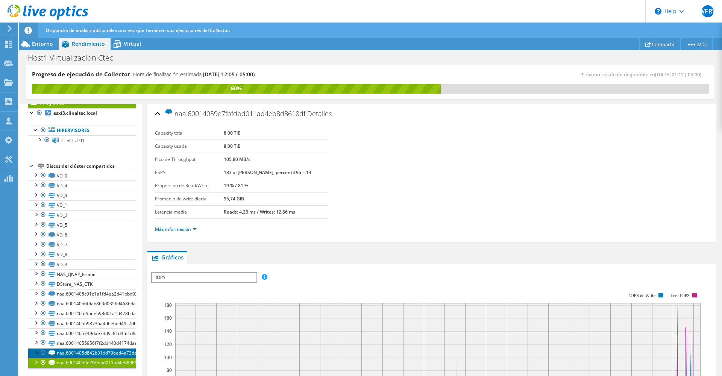
click at [84, 353] on link "naa.6001405d842b31dd79bed4a73da559dc" at bounding box center [82, 353] width 108 height 10
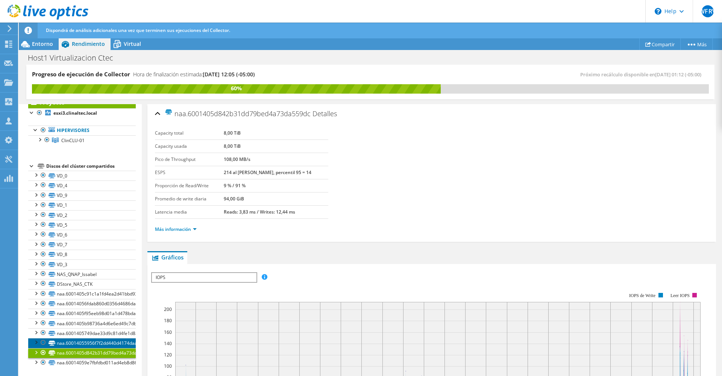
click at [82, 341] on link "naa.60014055956f7f2dd440d4174daad4d4" at bounding box center [82, 343] width 108 height 10
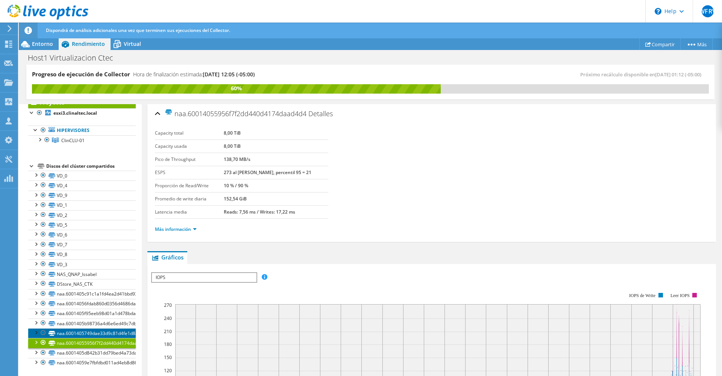
click at [81, 330] on link "naa.6001405749dae33d9c81d4fe1d8a51d0" at bounding box center [82, 333] width 108 height 10
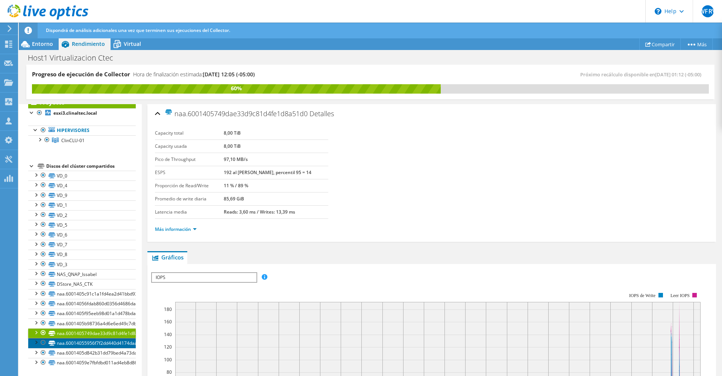
click at [75, 341] on link "naa.60014055956f7f2dd440d4174daad4d4" at bounding box center [82, 343] width 108 height 10
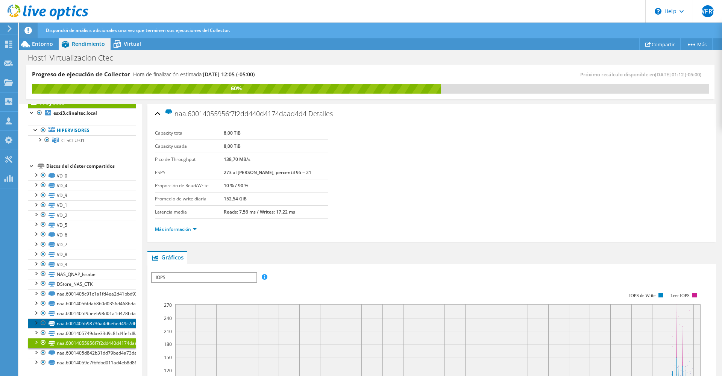
click at [76, 323] on link "naa.6001405b98736a4d6e6ed49c7db1feda" at bounding box center [82, 324] width 108 height 10
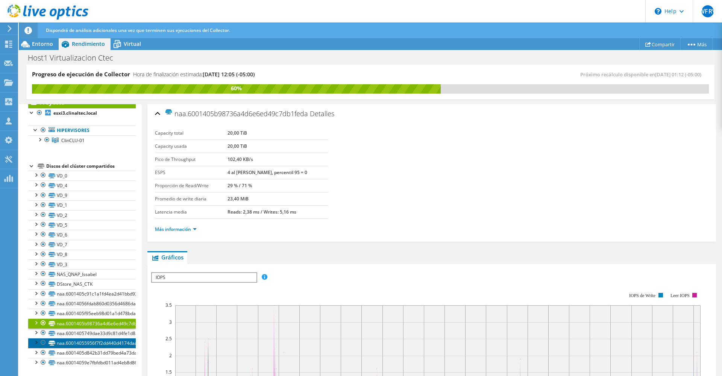
click at [76, 341] on link "naa.60014055956f7f2dd440d4174daad4d4" at bounding box center [82, 343] width 108 height 10
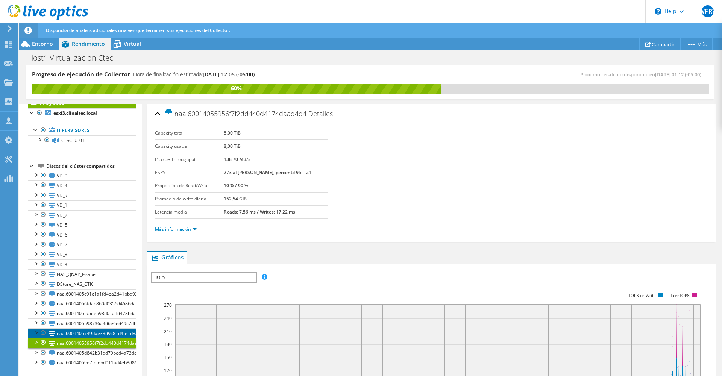
click at [70, 337] on link "naa.6001405749dae33d9c81d4fe1d8a51d0" at bounding box center [82, 333] width 108 height 10
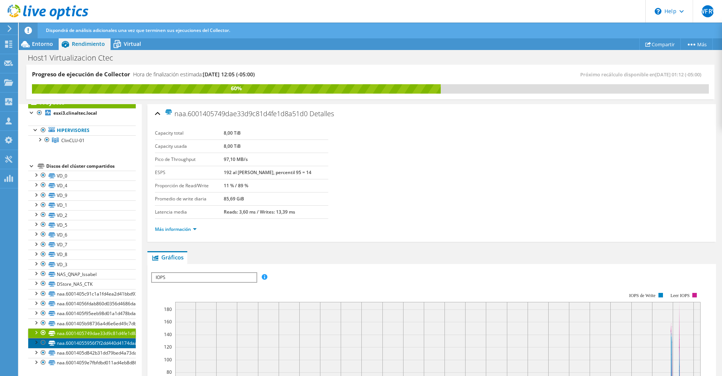
click at [71, 344] on link "naa.60014055956f7f2dd440d4174daad4d4" at bounding box center [82, 343] width 108 height 10
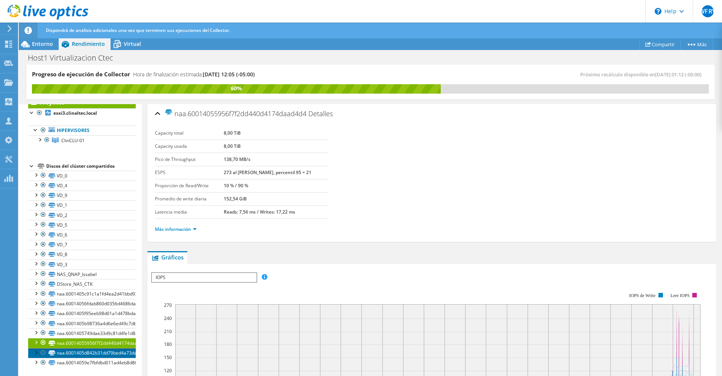
click at [71, 354] on link "naa.6001405d842b31dd79bed4a73da559dc" at bounding box center [82, 353] width 108 height 10
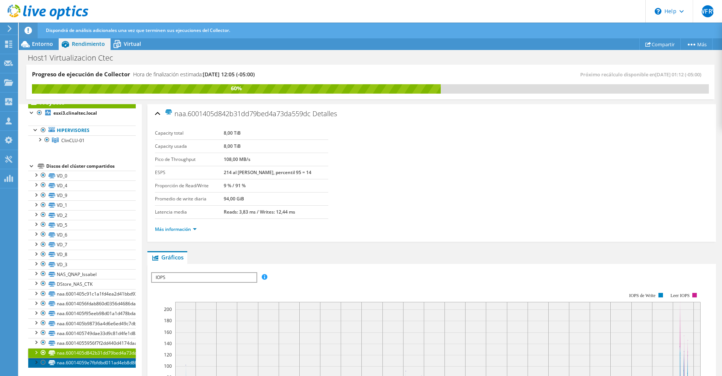
click at [68, 363] on link "naa.60014059e7fbfdbd011ad4eb8d8618df" at bounding box center [82, 363] width 108 height 10
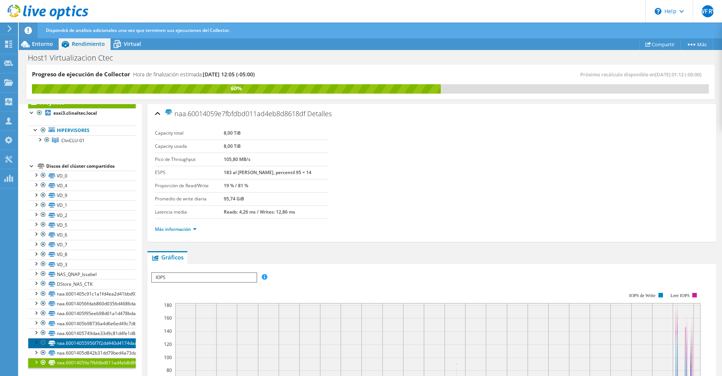
click at [71, 341] on link "naa.60014055956f7f2dd440d4174daad4d4" at bounding box center [82, 343] width 108 height 10
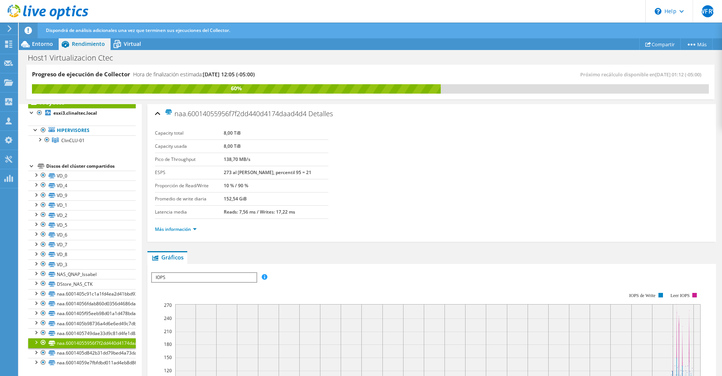
drag, startPoint x: 249, startPoint y: 200, endPoint x: 224, endPoint y: 199, distance: 25.6
click at [224, 199] on tr "Promedio de write diaria 152,54 GiB" at bounding box center [241, 198] width 173 height 13
click at [420, 185] on section "Capacity total 8,00 TiB Capacity usada 8,00 TiB Pico de Throughput 138,70 MB/s …" at bounding box center [432, 173] width 554 height 92
drag, startPoint x: 235, startPoint y: 173, endPoint x: 199, endPoint y: 171, distance: 35.8
click at [199, 171] on tr "ESPS 273 al [PERSON_NAME], percentil 95 = 21" at bounding box center [241, 172] width 173 height 13
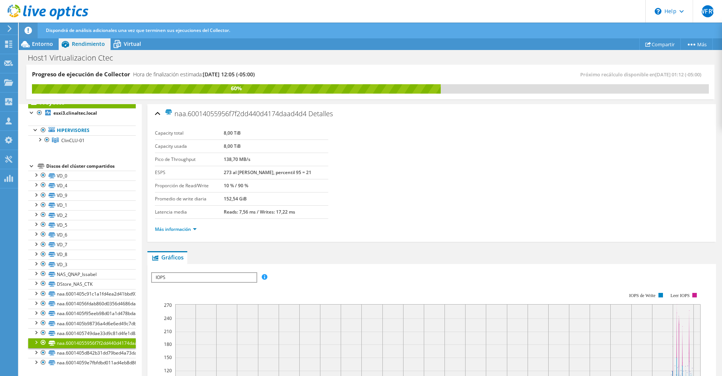
click at [382, 170] on section "Capacity total 8,00 TiB Capacity usada 8,00 TiB Pico de Throughput 138,70 MB/s …" at bounding box center [432, 173] width 554 height 92
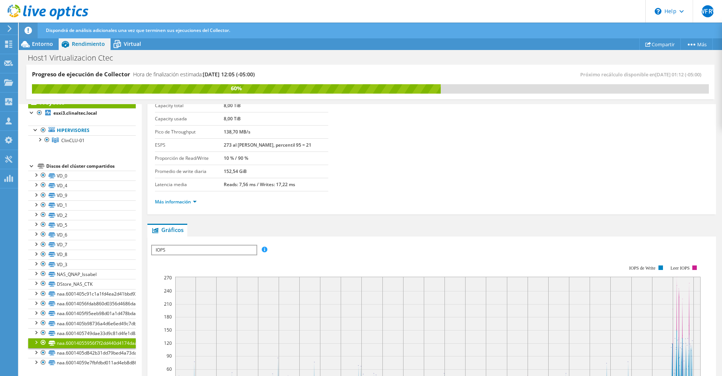
scroll to position [113, 0]
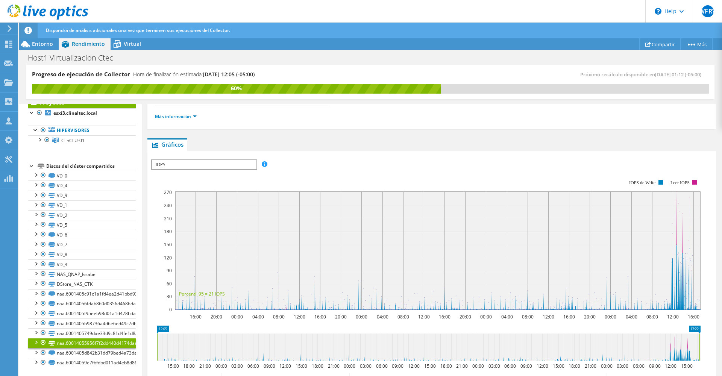
click at [246, 164] on span "IOPS" at bounding box center [204, 164] width 104 height 9
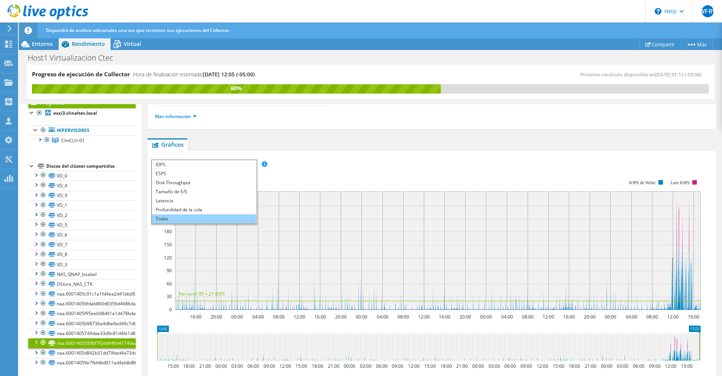
click at [214, 220] on li "Todos" at bounding box center [204, 218] width 104 height 9
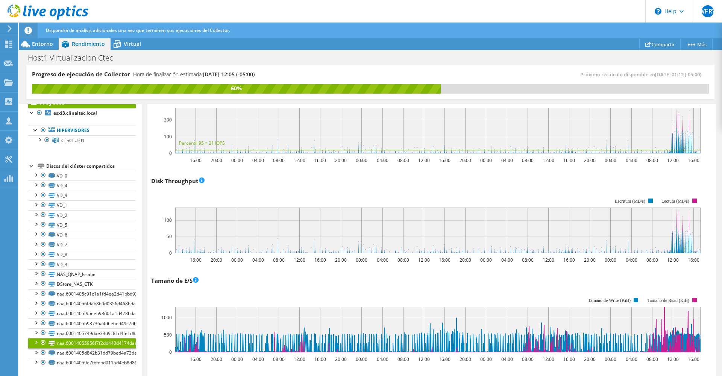
scroll to position [0, 0]
